Goal: Information Seeking & Learning: Learn about a topic

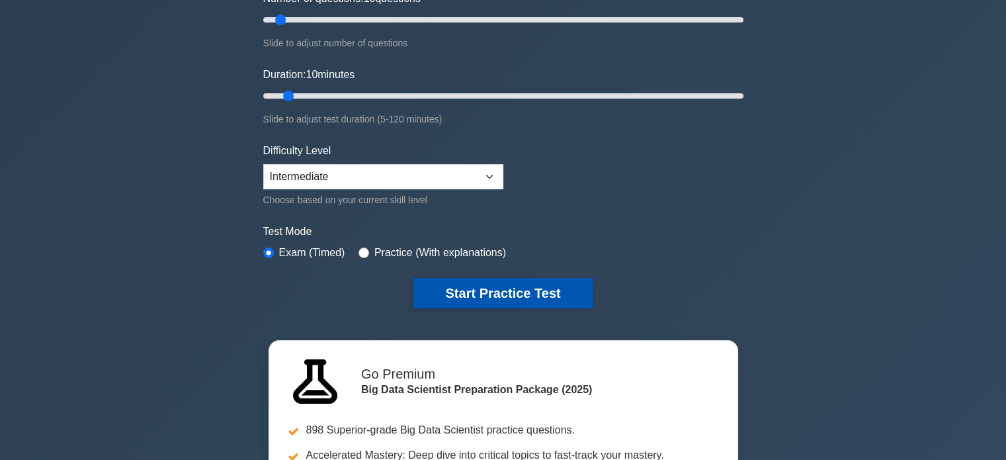
click at [445, 293] on button "Start Practice Test" at bounding box center [503, 293] width 179 height 30
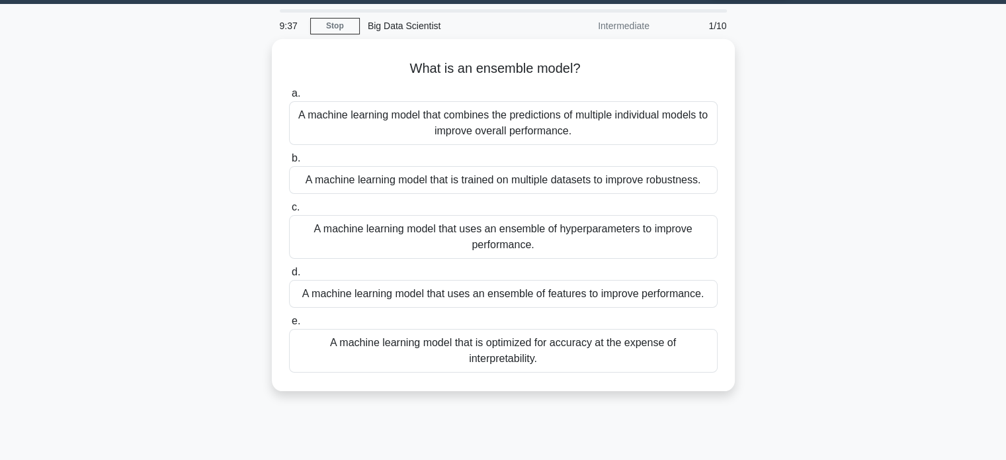
scroll to position [40, 0]
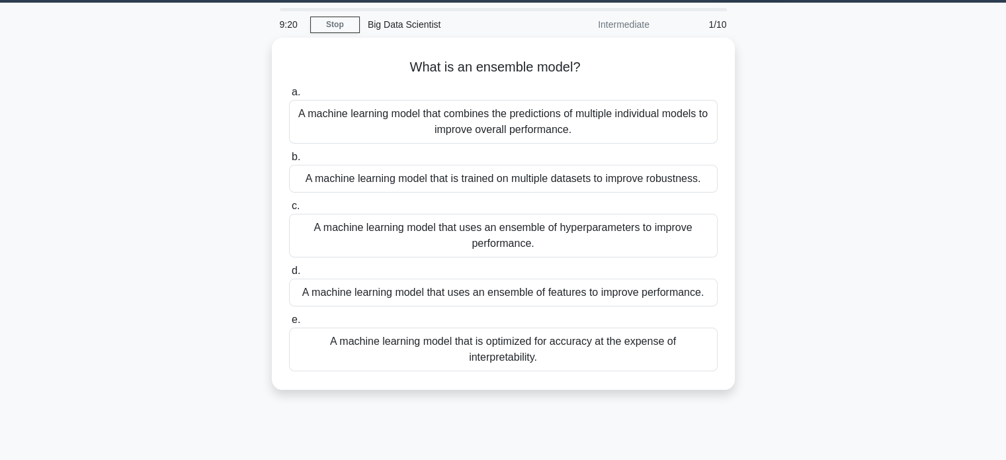
click at [445, 293] on div "A machine learning model that uses an ensemble of features to improve performan…" at bounding box center [503, 293] width 429 height 28
click at [289, 275] on input "d. A machine learning model that uses an ensemble of features to improve perfor…" at bounding box center [289, 271] width 0 height 9
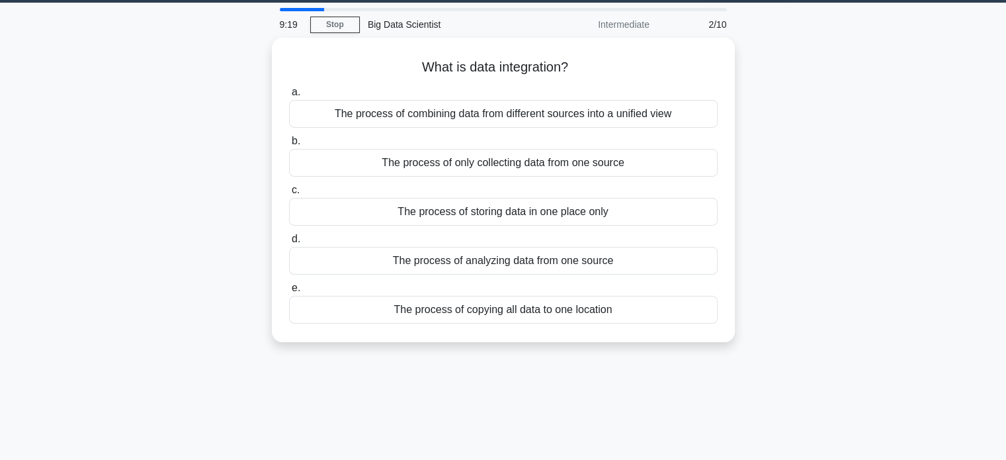
scroll to position [0, 0]
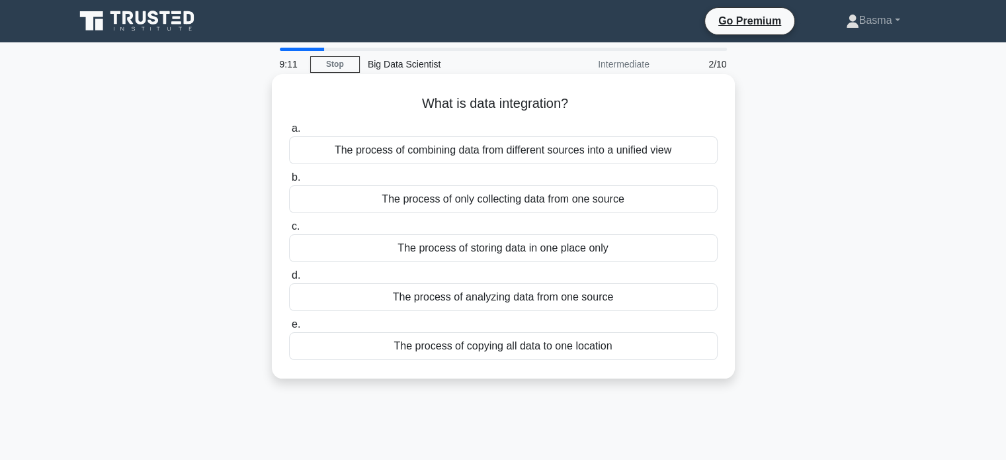
click at [412, 156] on div "The process of combining data from different sources into a unified view" at bounding box center [503, 150] width 429 height 28
click at [289, 133] on input "a. The process of combining data from different sources into a unified view" at bounding box center [289, 128] width 0 height 9
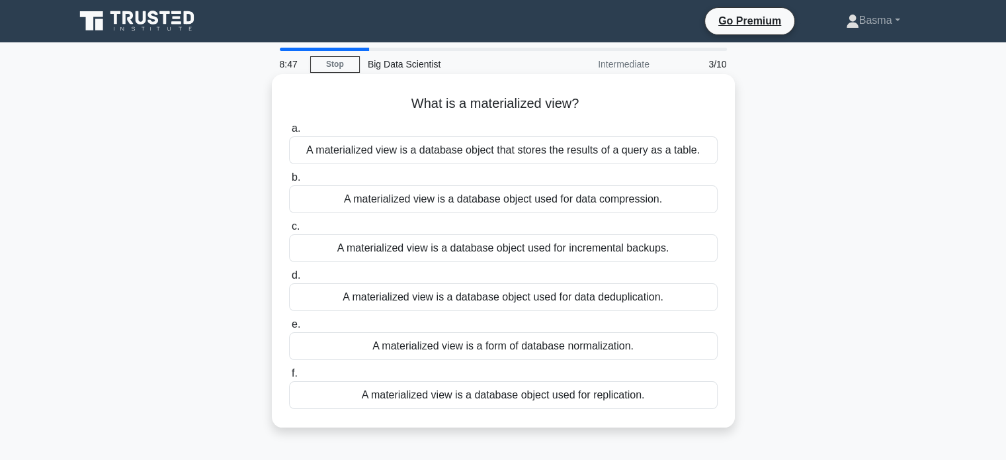
click at [341, 296] on div "A materialized view is a database object used for data deduplication." at bounding box center [503, 297] width 429 height 28
click at [289, 280] on input "d. A materialized view is a database object used for data deduplication." at bounding box center [289, 275] width 0 height 9
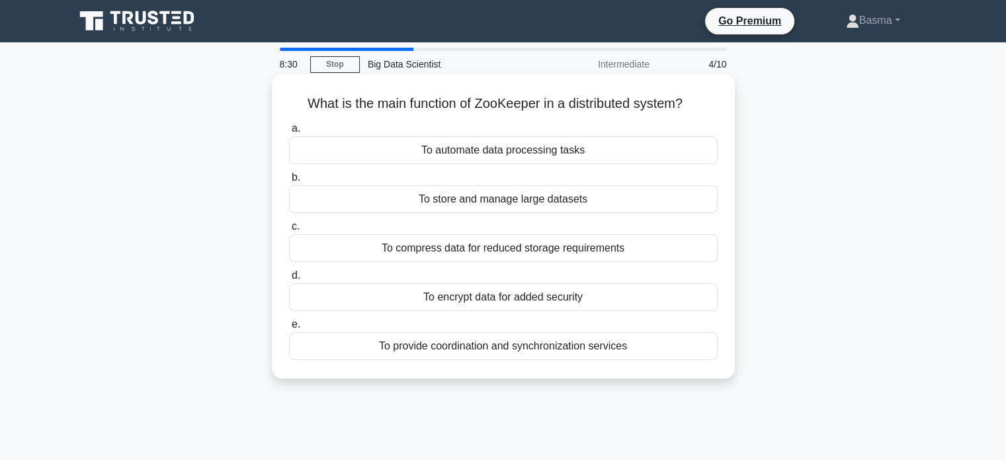
click at [360, 351] on div "To provide coordination and synchronization services" at bounding box center [503, 346] width 429 height 28
click at [289, 329] on input "e. To provide coordination and synchronization services" at bounding box center [289, 324] width 0 height 9
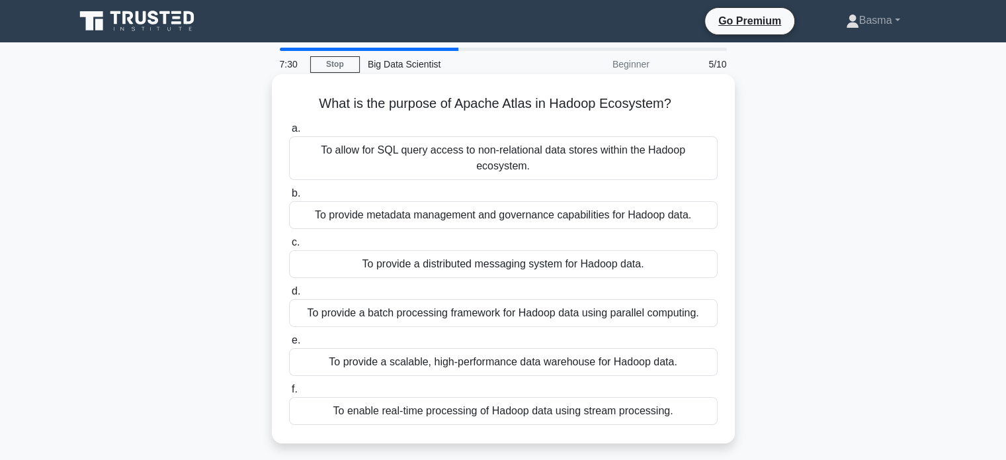
click at [342, 216] on div "To provide metadata management and governance capabilities for Hadoop data." at bounding box center [503, 215] width 429 height 28
click at [289, 198] on input "b. To provide metadata management and governance capabilities for Hadoop data." at bounding box center [289, 193] width 0 height 9
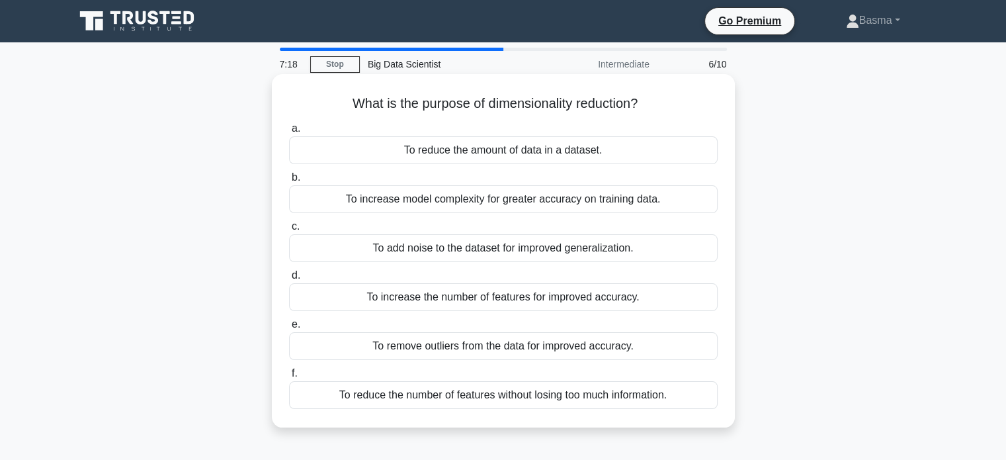
click at [349, 385] on div "To reduce the number of features without losing too much information." at bounding box center [503, 395] width 429 height 28
click at [289, 378] on input "f. To reduce the number of features without losing too much information." at bounding box center [289, 373] width 0 height 9
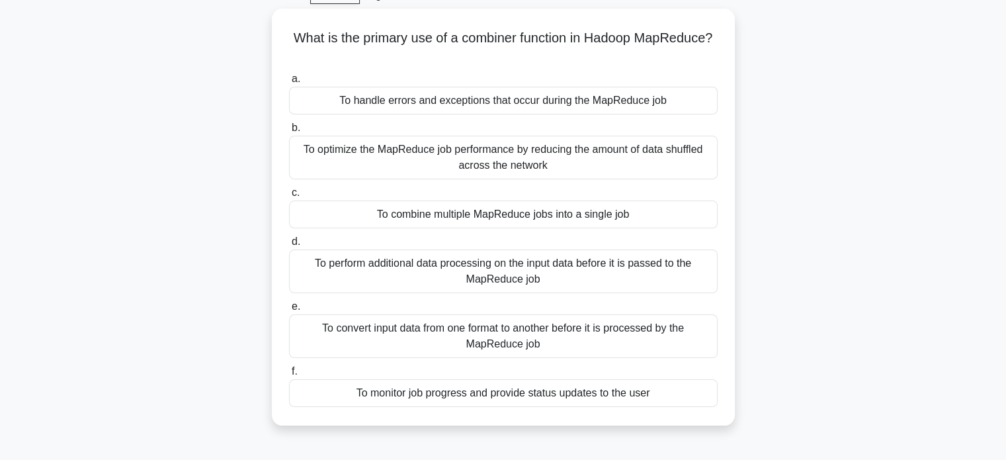
scroll to position [70, 0]
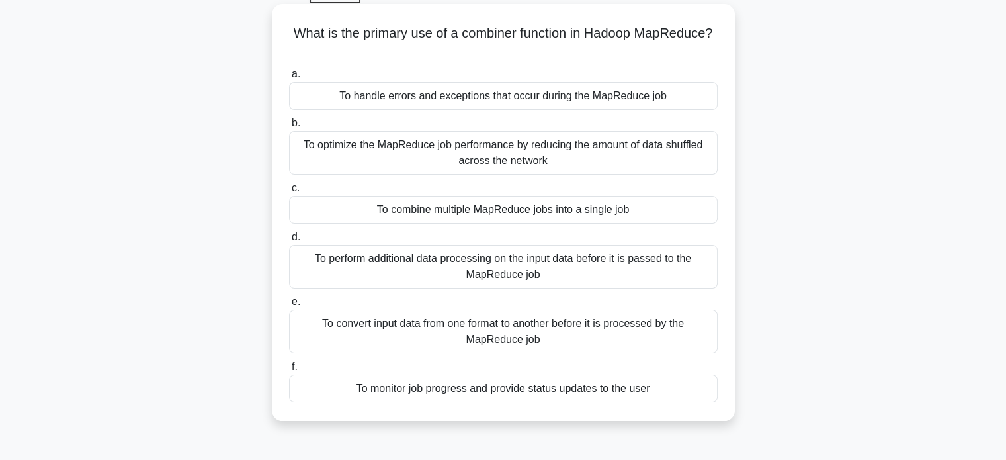
click at [465, 153] on div "To optimize the MapReduce job performance by reducing the amount of data shuffl…" at bounding box center [503, 153] width 429 height 44
click at [289, 128] on input "b. To optimize the MapReduce job performance by reducing the amount of data shu…" at bounding box center [289, 123] width 0 height 9
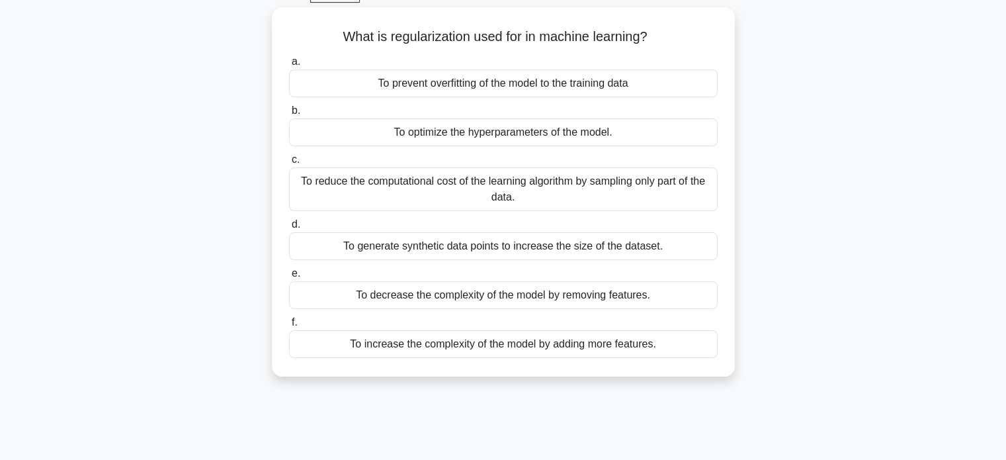
scroll to position [0, 0]
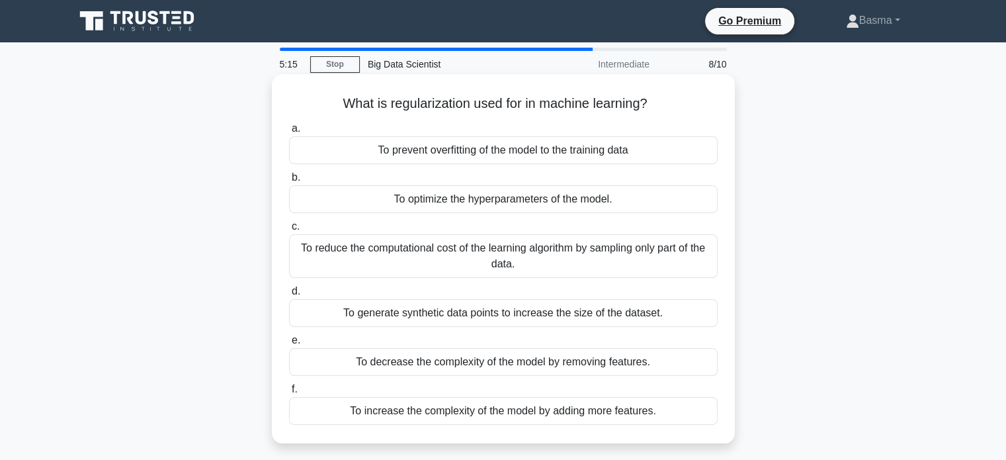
click at [334, 271] on div "To reduce the computational cost of the learning algorithm by sampling only par…" at bounding box center [503, 256] width 429 height 44
click at [289, 231] on input "c. To reduce the computational cost of the learning algorithm by sampling only …" at bounding box center [289, 226] width 0 height 9
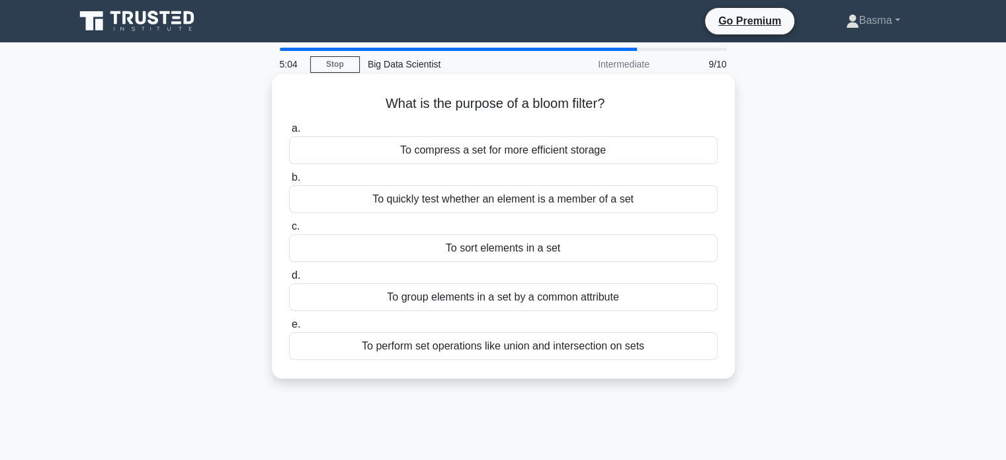
click at [375, 345] on div "To perform set operations like union and intersection on sets" at bounding box center [503, 346] width 429 height 28
click at [289, 329] on input "e. To perform set operations like union and intersection on sets" at bounding box center [289, 324] width 0 height 9
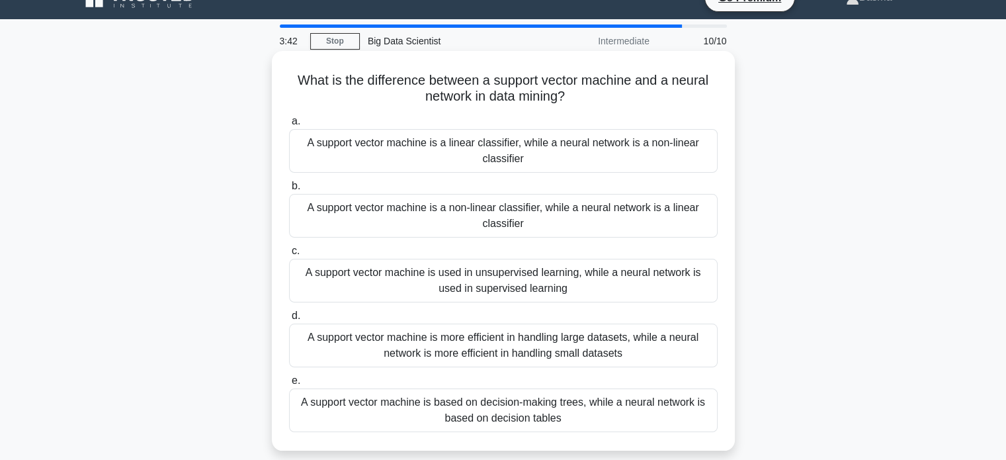
scroll to position [24, 0]
click at [355, 146] on div "A support vector machine is a linear classifier, while a neural network is a no…" at bounding box center [503, 150] width 429 height 44
click at [289, 125] on input "a. A support vector machine is a linear classifier, while a neural network is a…" at bounding box center [289, 120] width 0 height 9
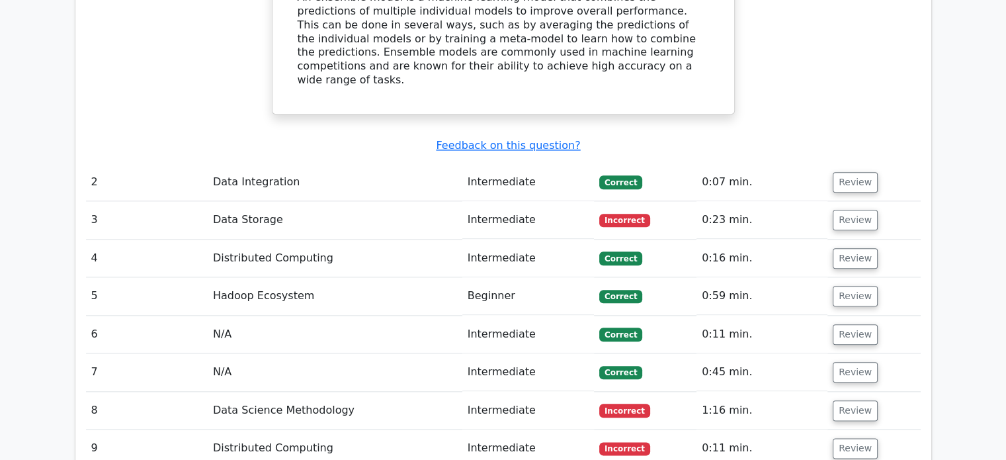
scroll to position [1469, 0]
click at [274, 163] on td "Data Integration" at bounding box center [335, 182] width 255 height 38
click at [836, 172] on button "Review" at bounding box center [855, 182] width 45 height 21
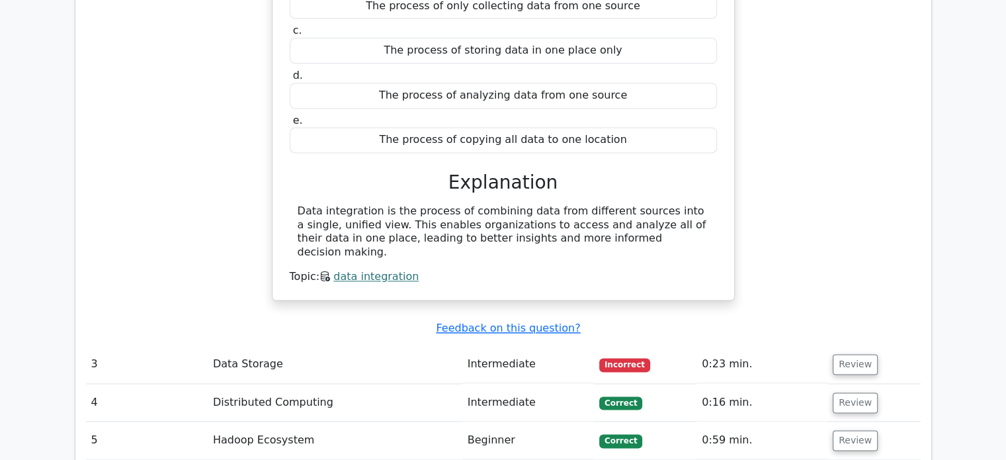
scroll to position [1783, 0]
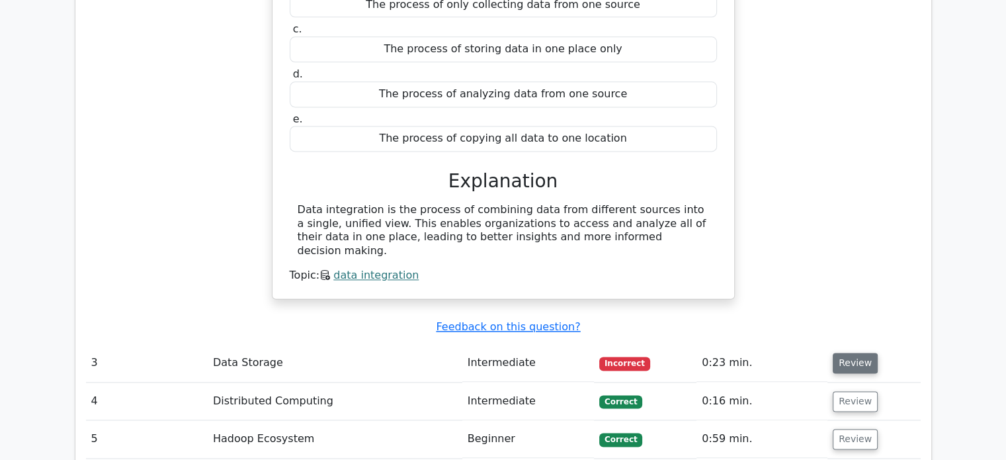
click at [862, 353] on button "Review" at bounding box center [855, 363] width 45 height 21
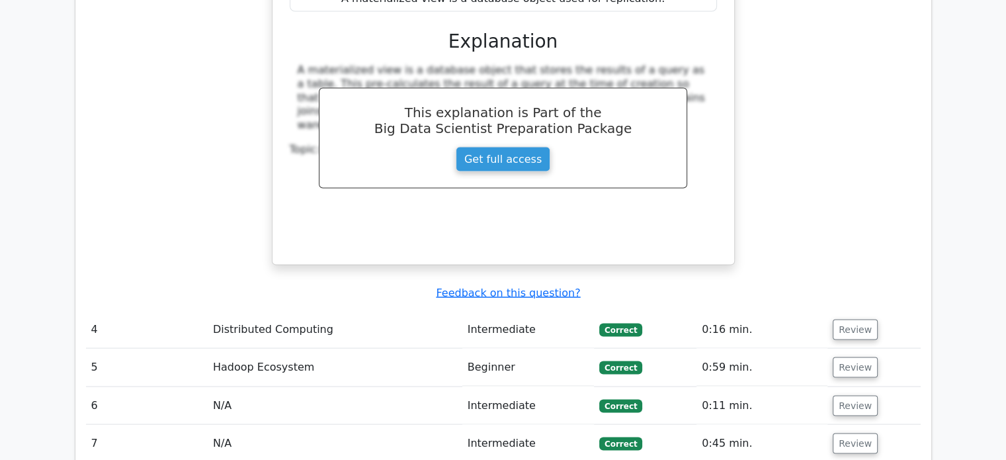
scroll to position [2475, 0]
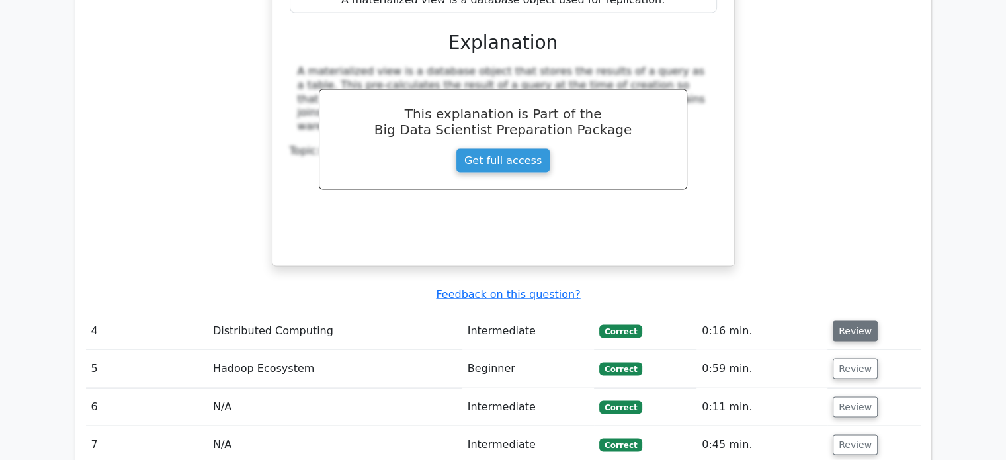
click at [846, 320] on button "Review" at bounding box center [855, 330] width 45 height 21
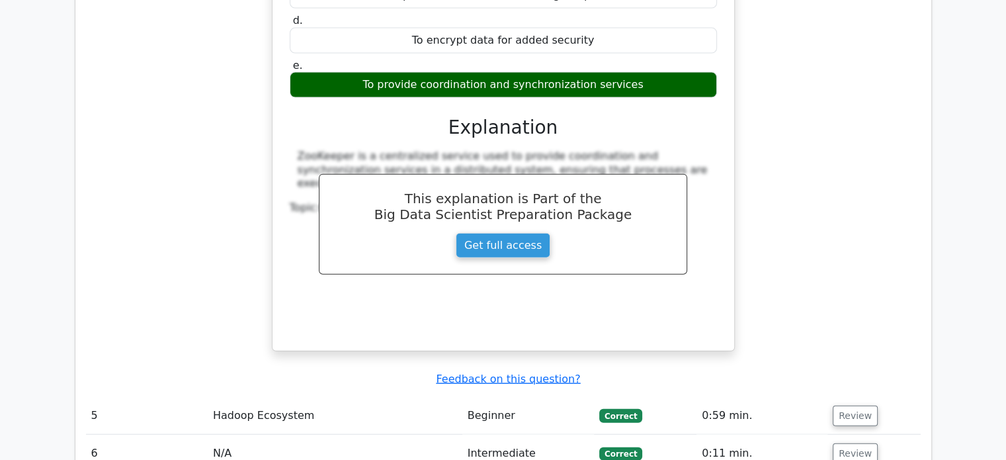
scroll to position [2989, 0]
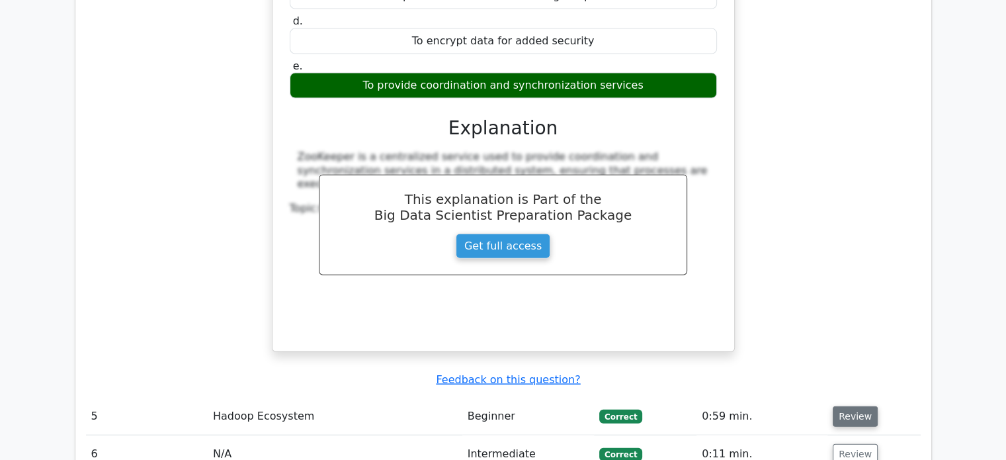
click at [836, 406] on button "Review" at bounding box center [855, 416] width 45 height 21
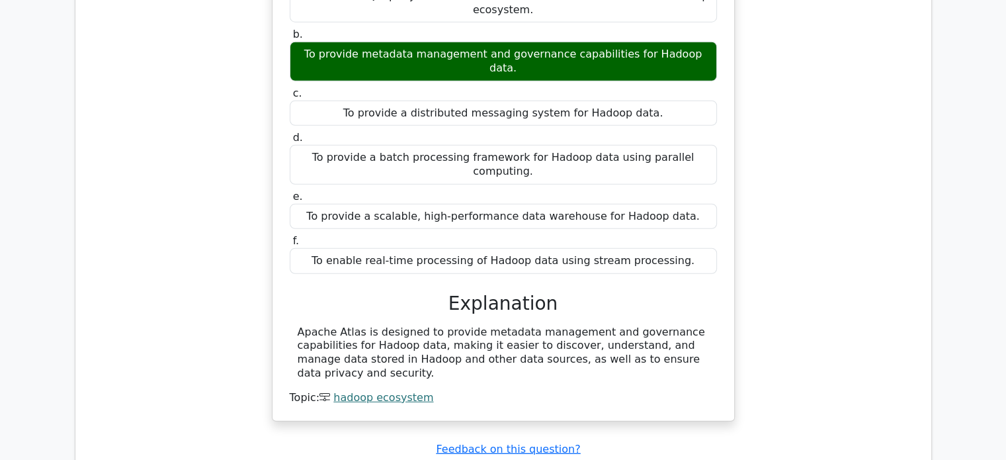
scroll to position [3500, 0]
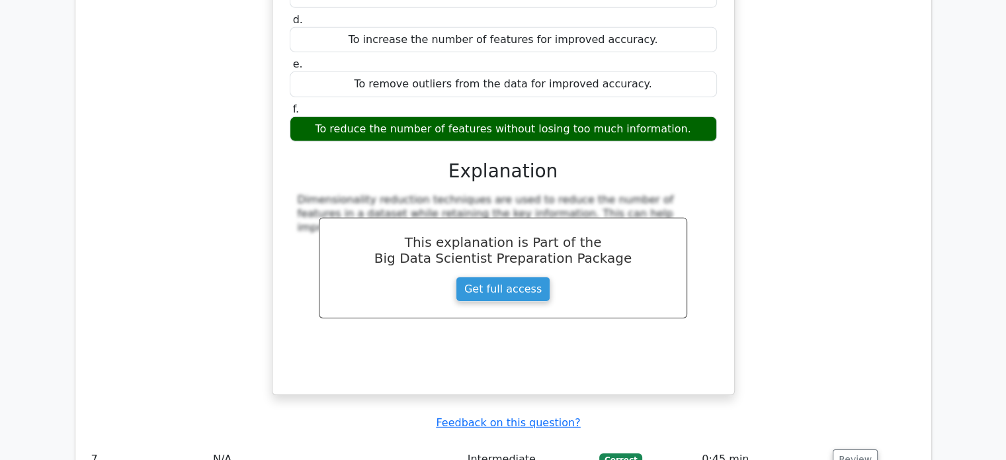
scroll to position [4221, 0]
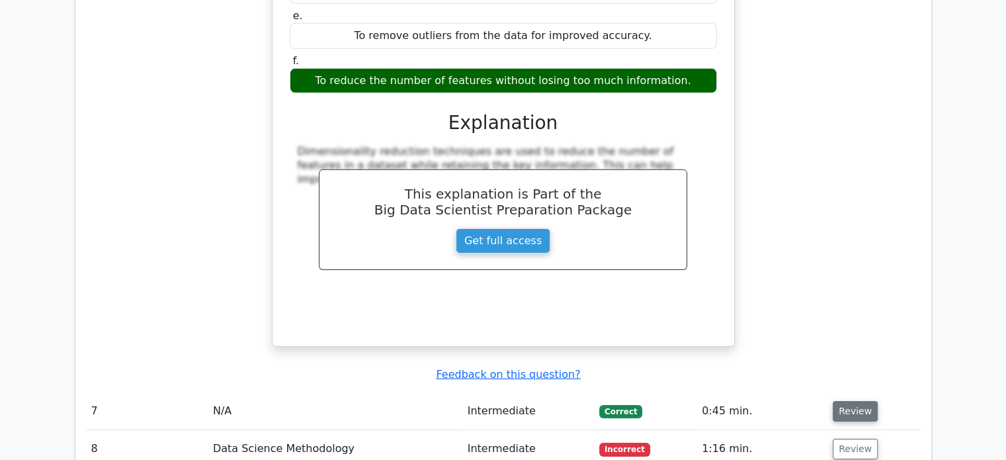
click at [846, 401] on button "Review" at bounding box center [855, 411] width 45 height 21
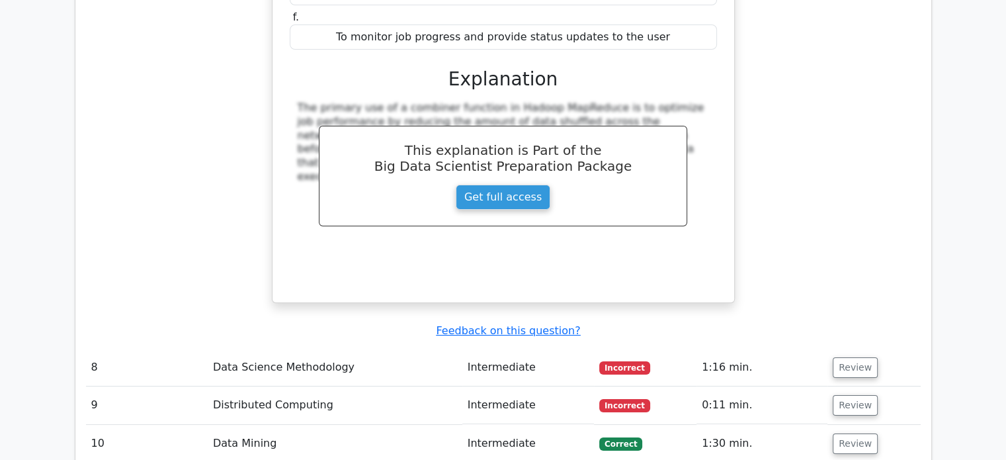
scroll to position [4969, 0]
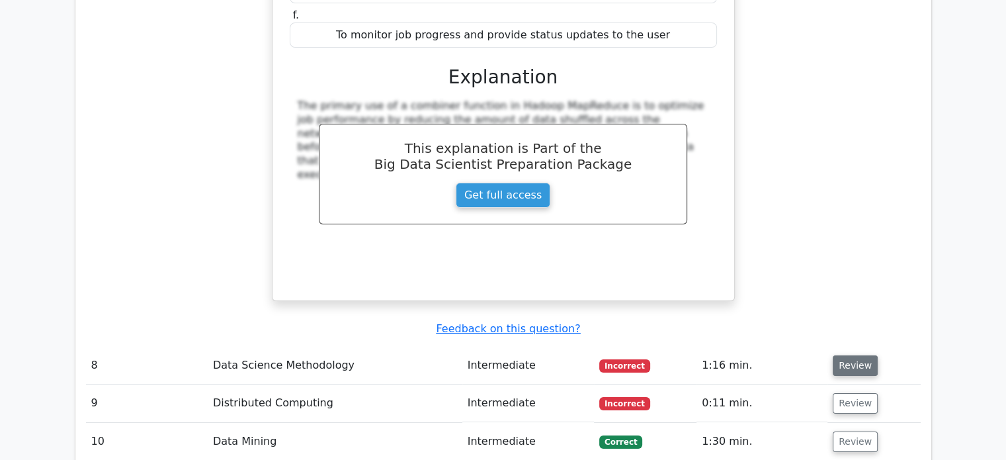
click at [833, 355] on button "Review" at bounding box center [855, 365] width 45 height 21
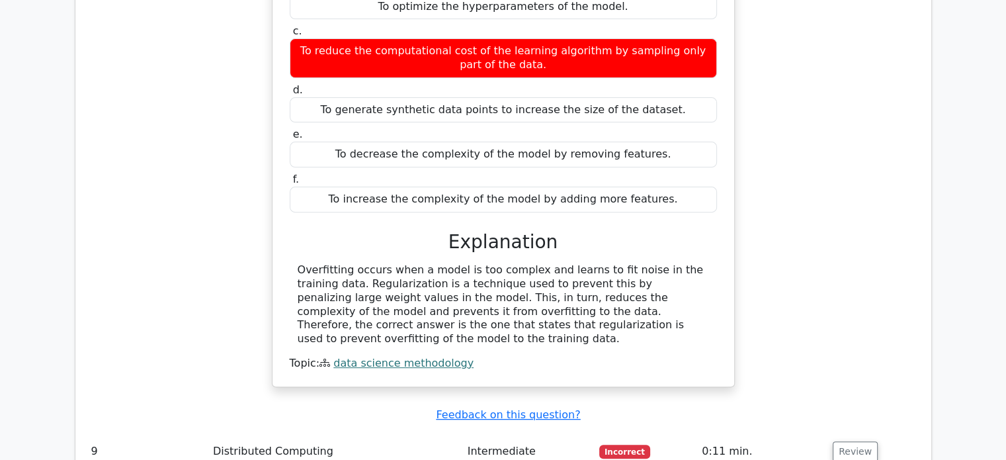
scroll to position [5465, 0]
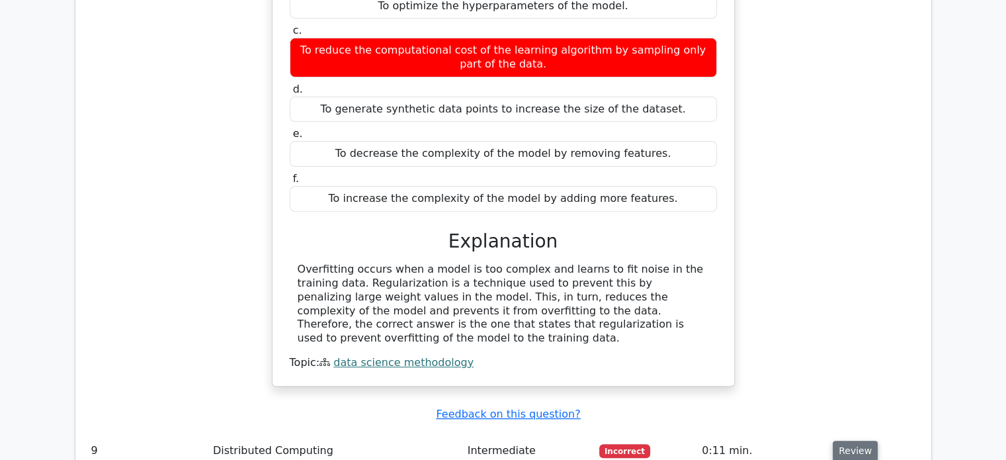
click at [844, 441] on button "Review" at bounding box center [855, 451] width 45 height 21
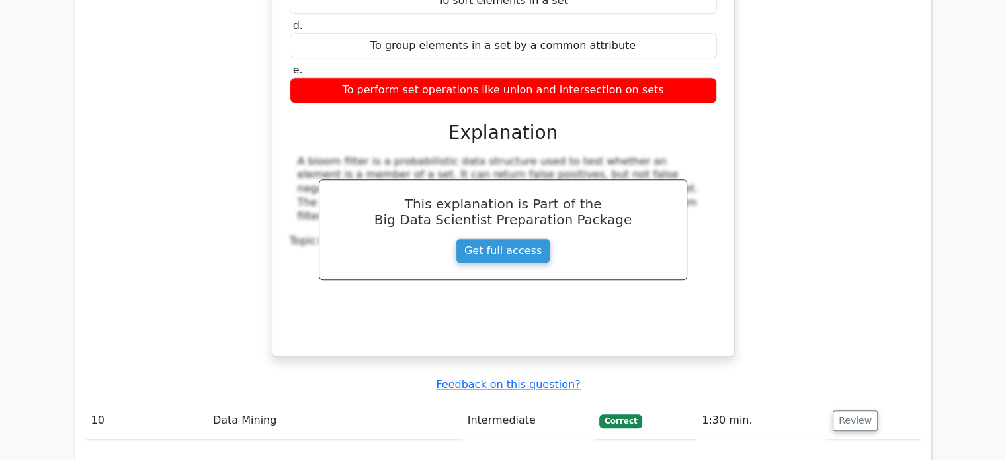
scroll to position [6097, 0]
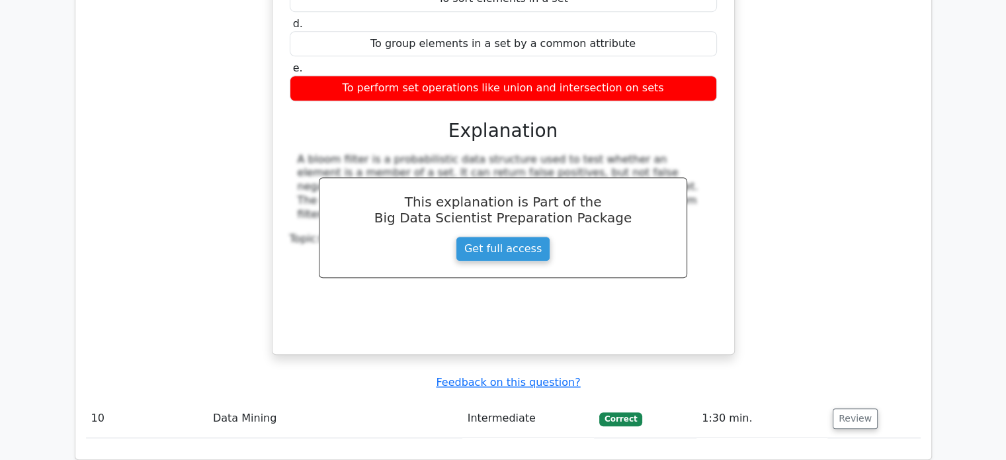
drag, startPoint x: 847, startPoint y: 211, endPoint x: 847, endPoint y: 232, distance: 20.5
click at [847, 376] on div "Submit feedback Feedback on this question?" at bounding box center [508, 383] width 835 height 14
click at [847, 408] on button "Review" at bounding box center [855, 418] width 45 height 21
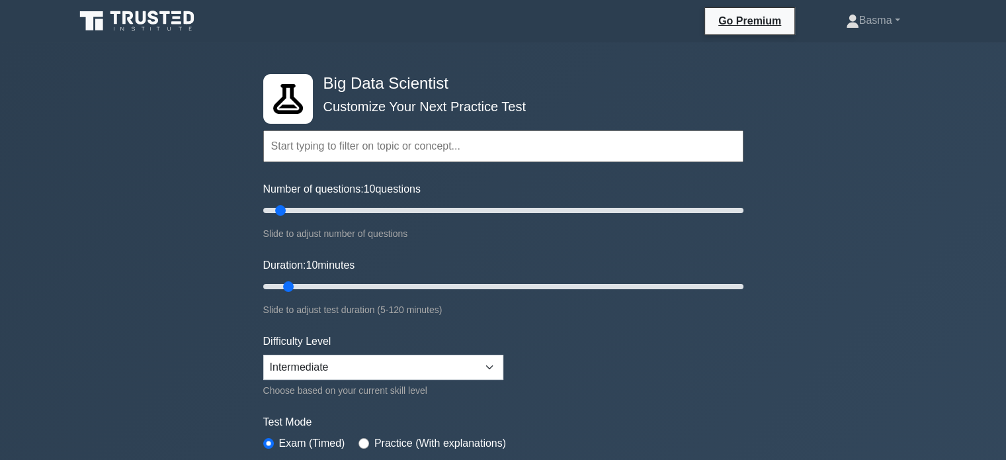
click at [424, 151] on input "text" at bounding box center [503, 146] width 480 height 32
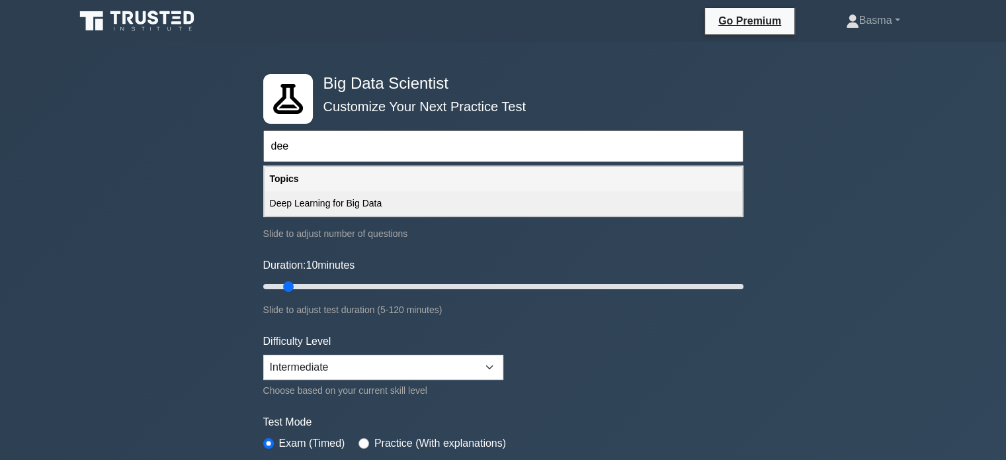
click at [384, 208] on div "Deep Learning for Big Data" at bounding box center [504, 203] width 478 height 24
type input "Deep Learning for Big Data"
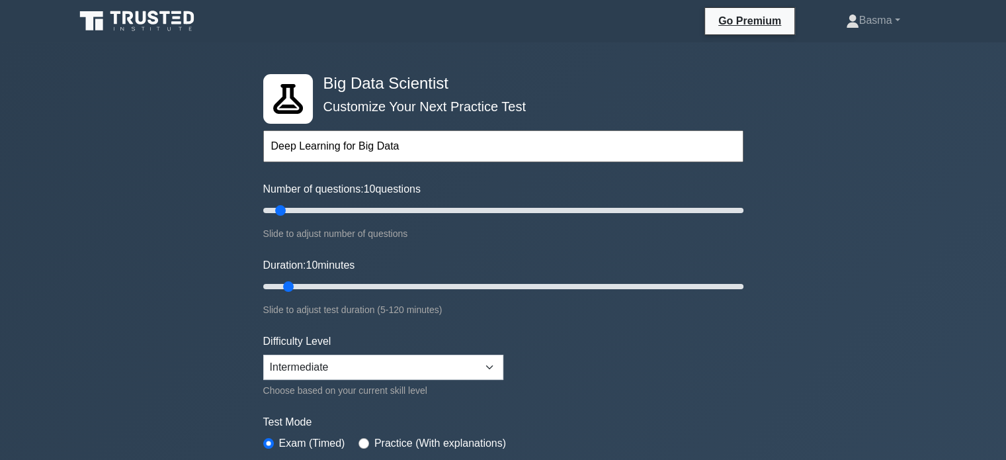
click at [443, 157] on input "Deep Learning for Big Data" at bounding box center [503, 146] width 480 height 32
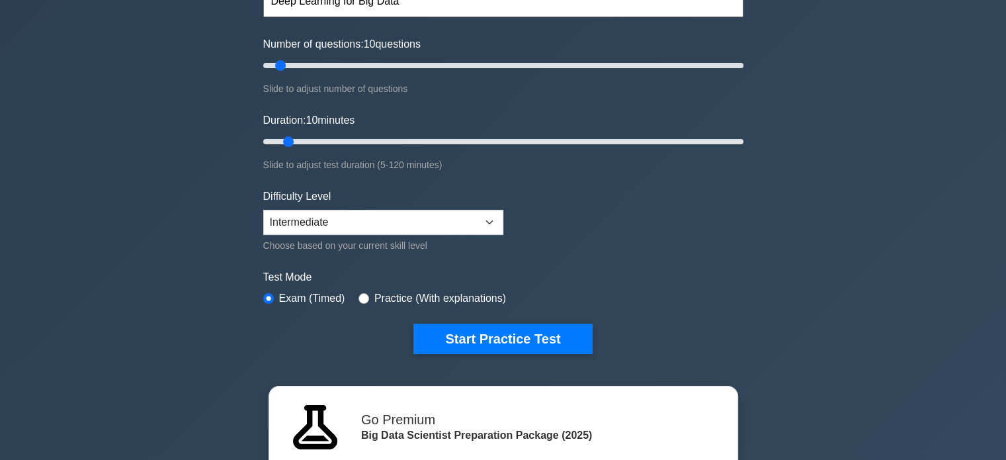
scroll to position [144, 0]
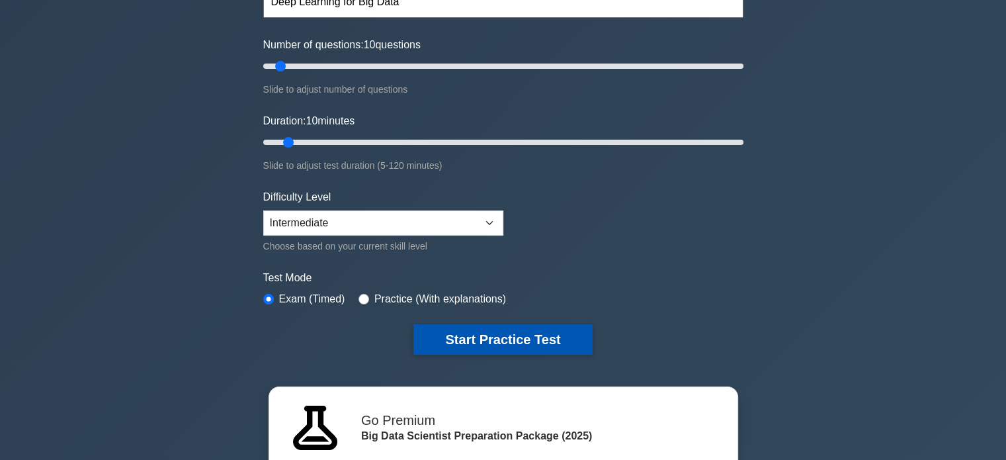
click at [470, 339] on button "Start Practice Test" at bounding box center [503, 339] width 179 height 30
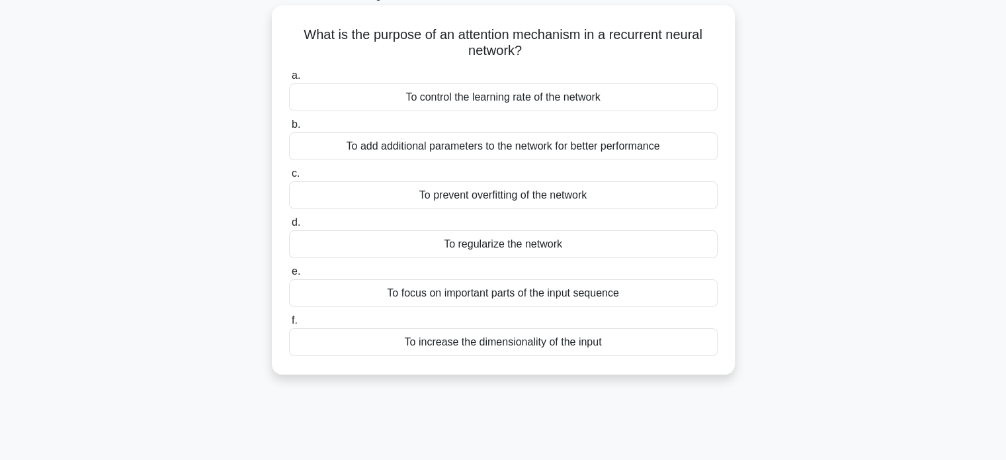
scroll to position [86, 0]
click at [429, 251] on div "To regularize the network" at bounding box center [503, 243] width 429 height 28
click at [289, 226] on input "d. To regularize the network" at bounding box center [289, 221] width 0 height 9
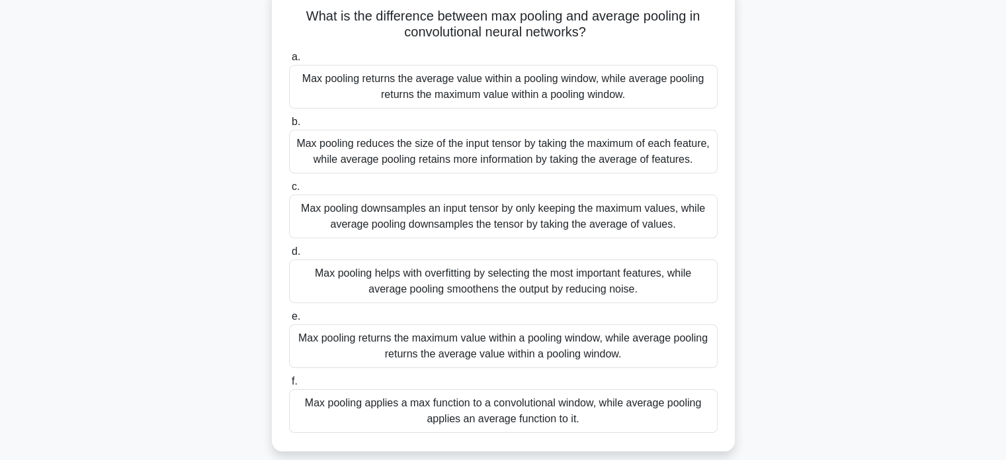
scroll to position [105, 0]
click at [480, 353] on div "Max pooling returns the maximum value within a pooling window, while average po…" at bounding box center [503, 344] width 429 height 44
click at [289, 319] on input "e. Max pooling returns the maximum value within a pooling window, while average…" at bounding box center [289, 314] width 0 height 9
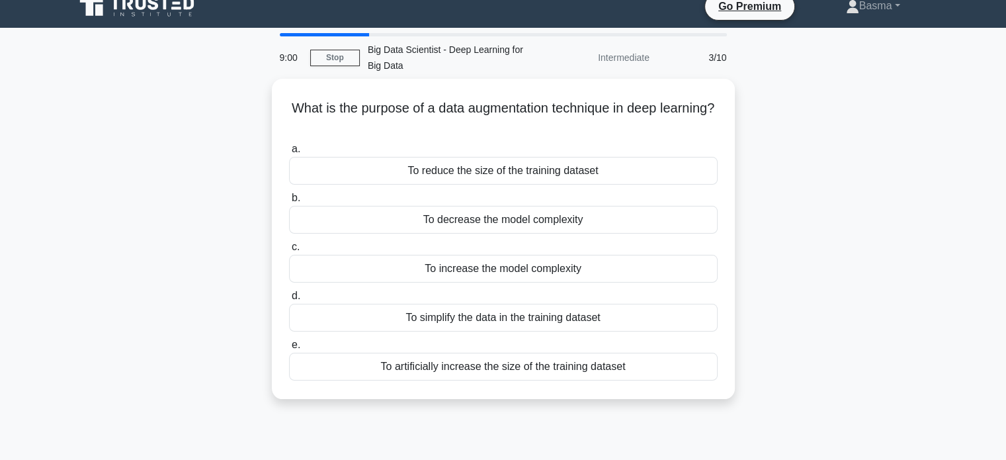
scroll to position [0, 0]
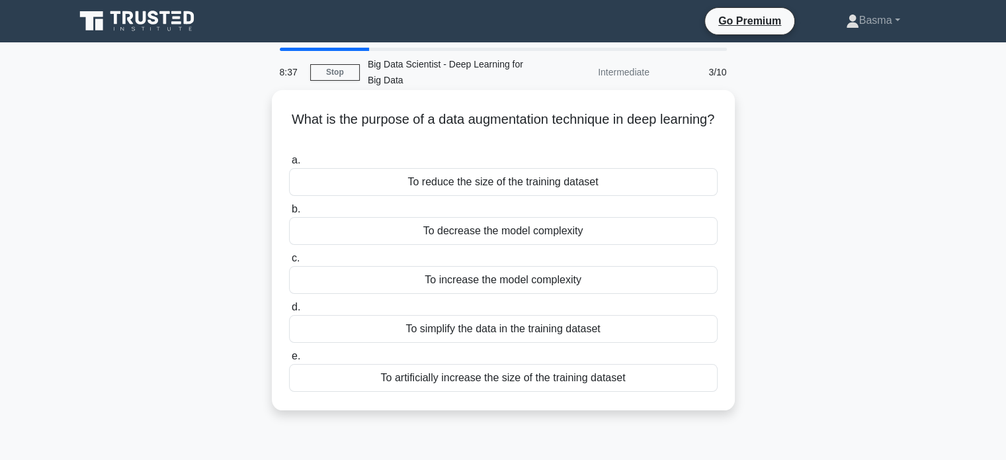
click at [322, 285] on div "To increase the model complexity" at bounding box center [503, 280] width 429 height 28
click at [289, 263] on input "c. To increase the model complexity" at bounding box center [289, 258] width 0 height 9
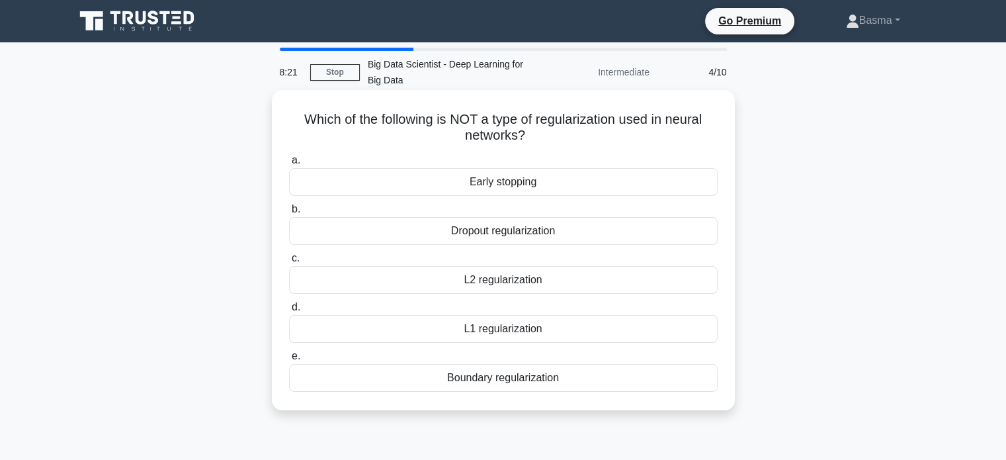
click at [410, 376] on div "Boundary regularization" at bounding box center [503, 378] width 429 height 28
click at [289, 361] on input "e. Boundary regularization" at bounding box center [289, 356] width 0 height 9
